Goal: Task Accomplishment & Management: Use online tool/utility

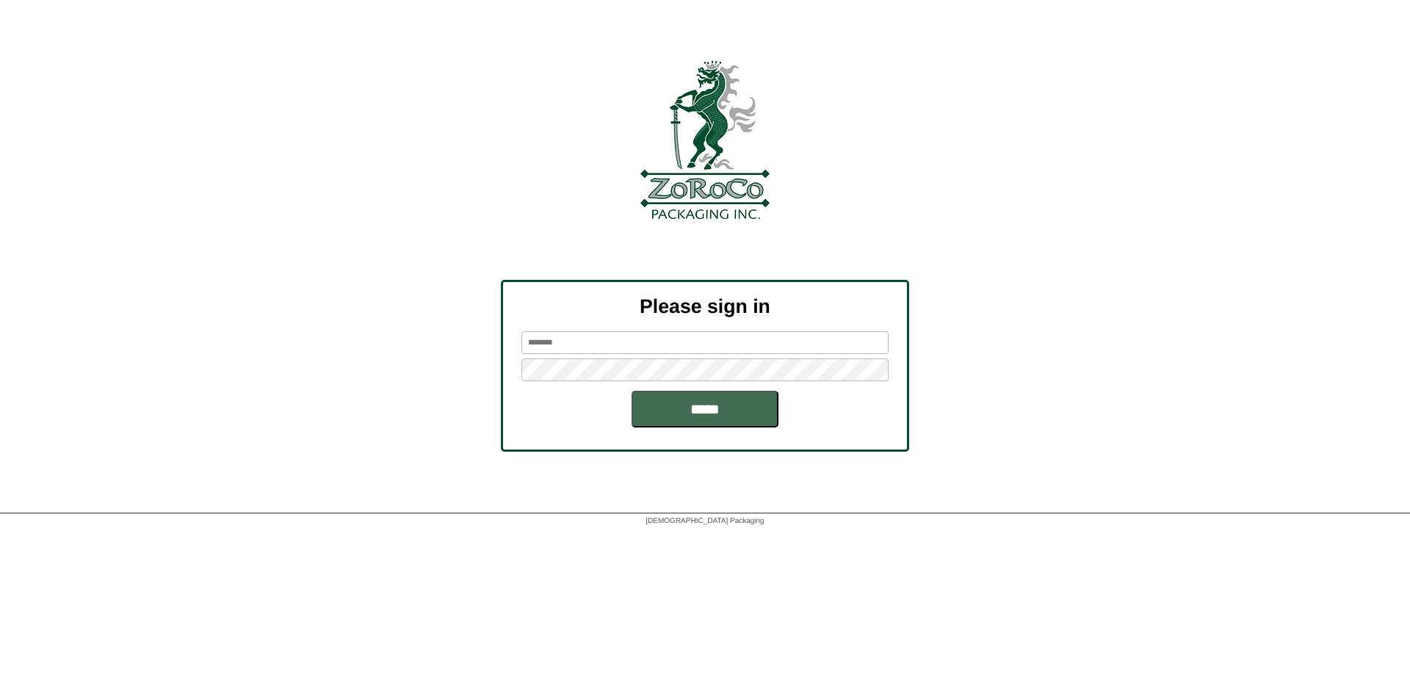
type input "********"
click at [722, 411] on input "*****" at bounding box center [705, 409] width 147 height 37
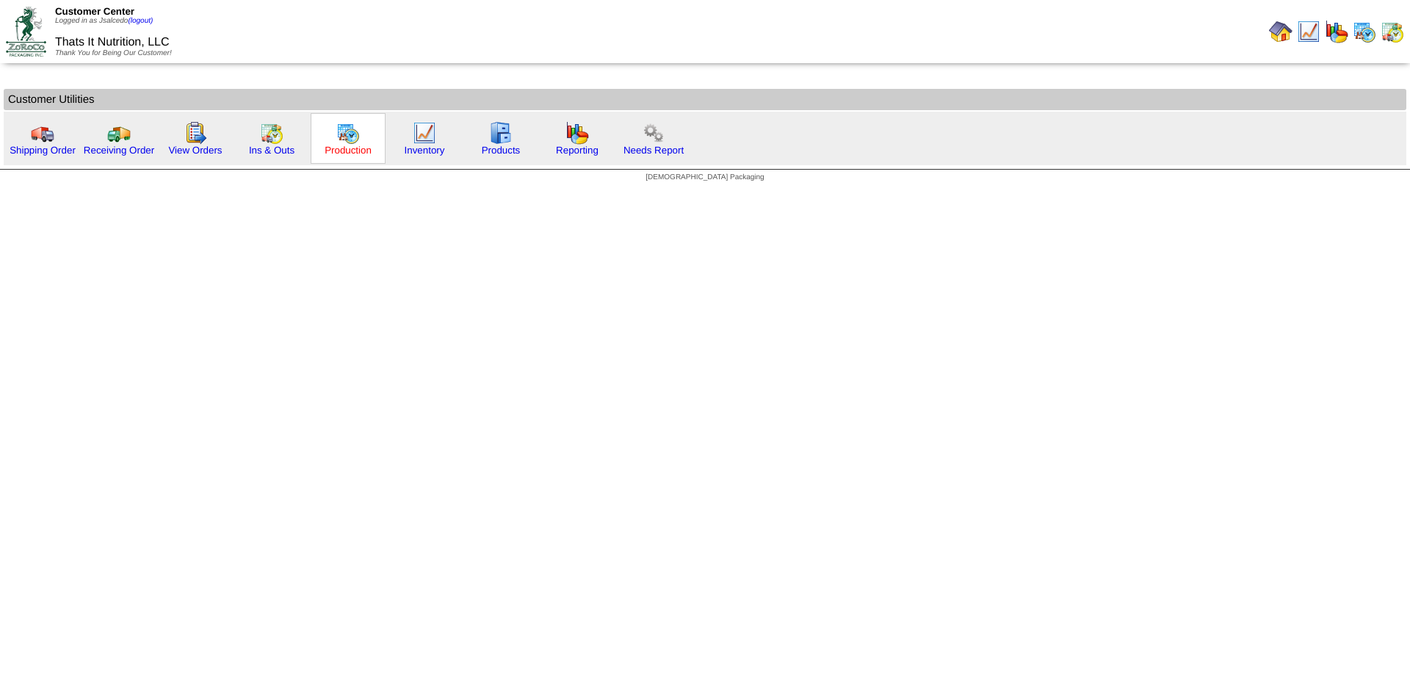
click at [333, 149] on link "Production" at bounding box center [348, 150] width 47 height 11
